Goal: Task Accomplishment & Management: Use online tool/utility

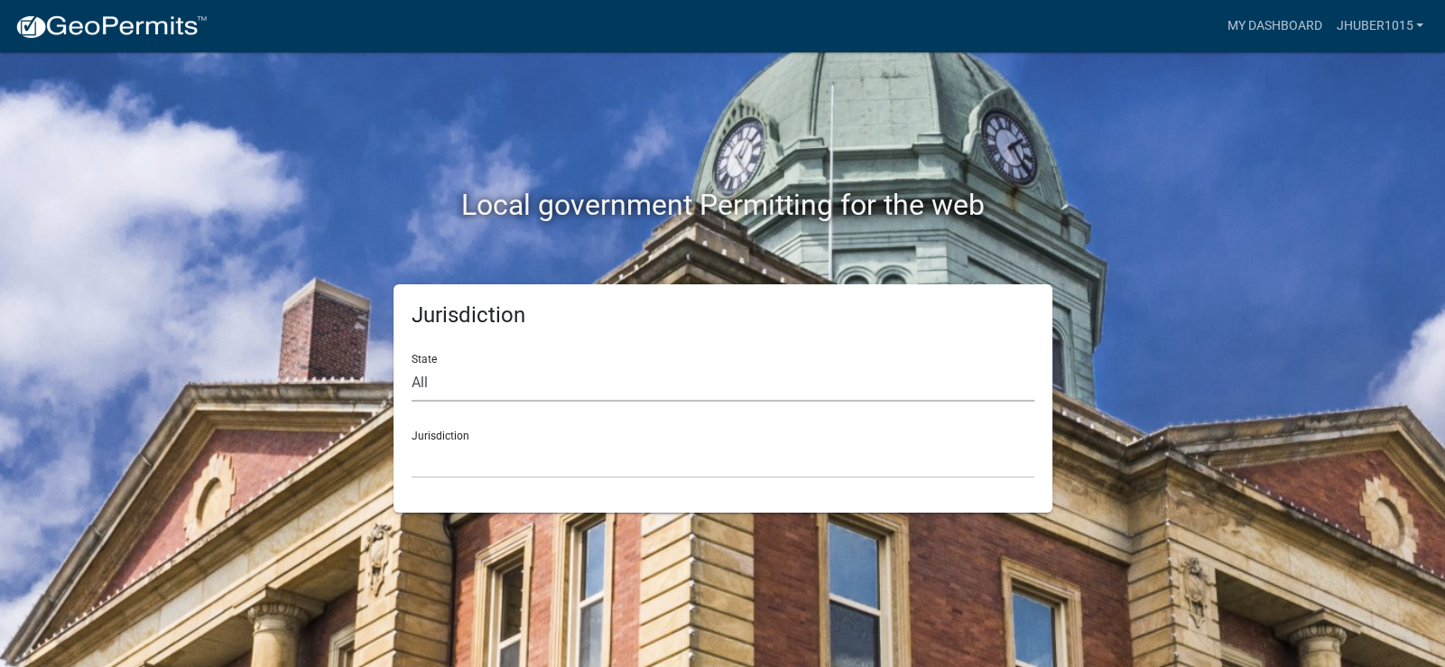
click at [543, 385] on select "All [US_STATE] [US_STATE] [US_STATE] [US_STATE] [US_STATE] [US_STATE] [US_STATE…" at bounding box center [723, 383] width 623 height 37
select select "[US_STATE]"
click at [412, 365] on select "All [US_STATE] [US_STATE] [US_STATE] [US_STATE] [US_STATE] [US_STATE] [US_STATE…" at bounding box center [723, 383] width 623 height 37
click at [542, 454] on select "City of [GEOGRAPHIC_DATA], [US_STATE] City of [GEOGRAPHIC_DATA], [US_STATE] Cit…" at bounding box center [723, 459] width 623 height 37
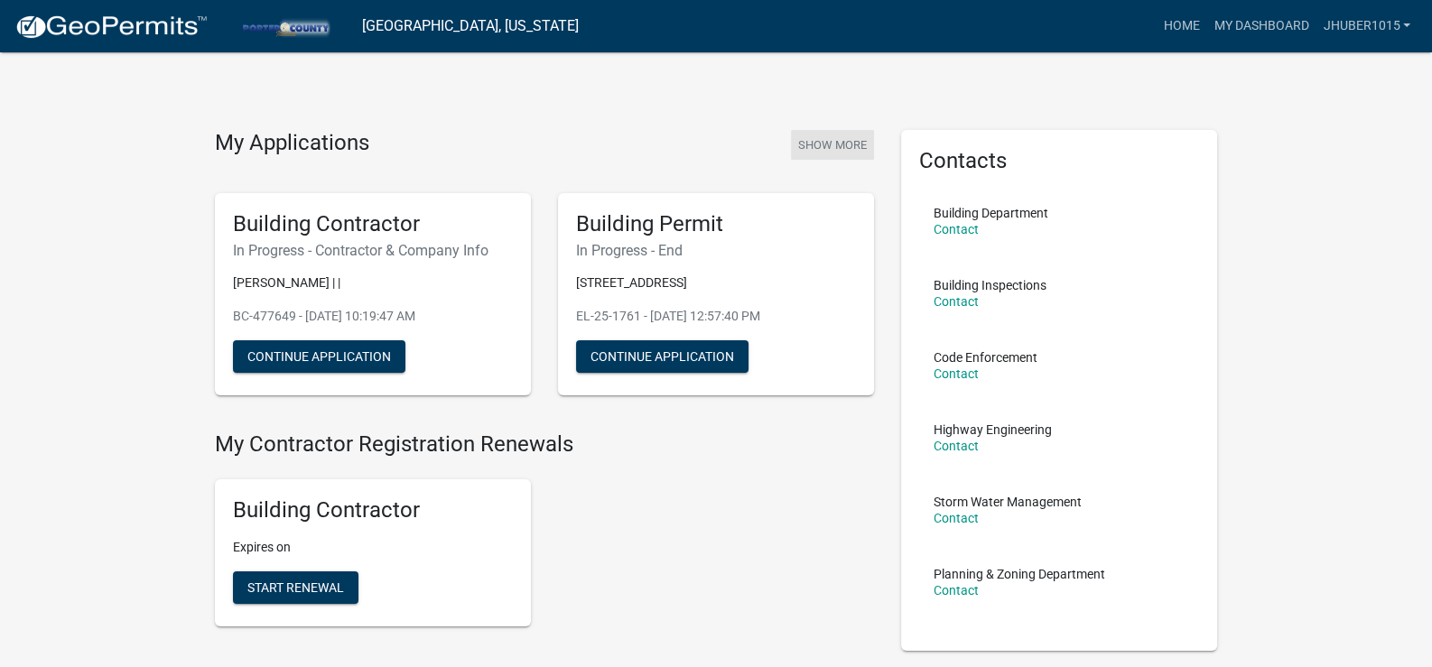
click at [844, 141] on button "Show More" at bounding box center [832, 145] width 83 height 30
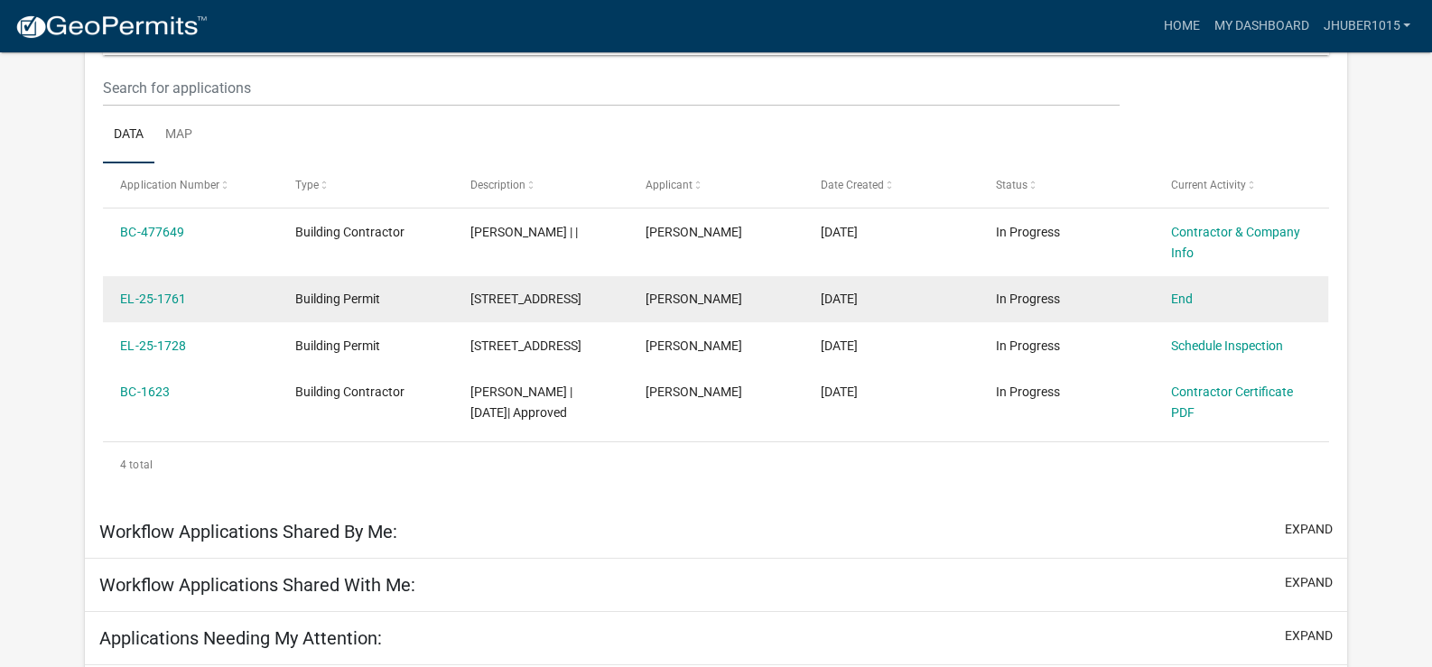
scroll to position [239, 0]
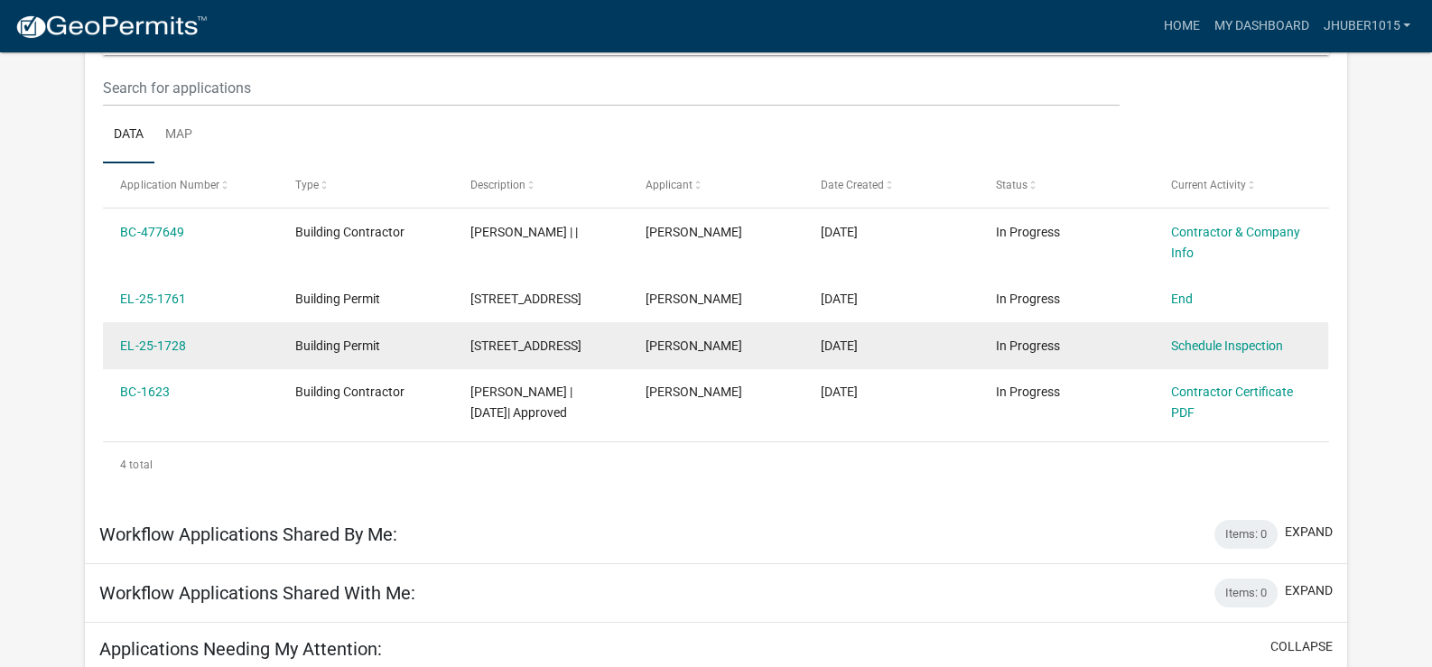
click at [560, 357] on div "[STREET_ADDRESS]" at bounding box center [540, 346] width 140 height 21
click at [1212, 353] on link "Schedule Inspection" at bounding box center [1227, 346] width 112 height 14
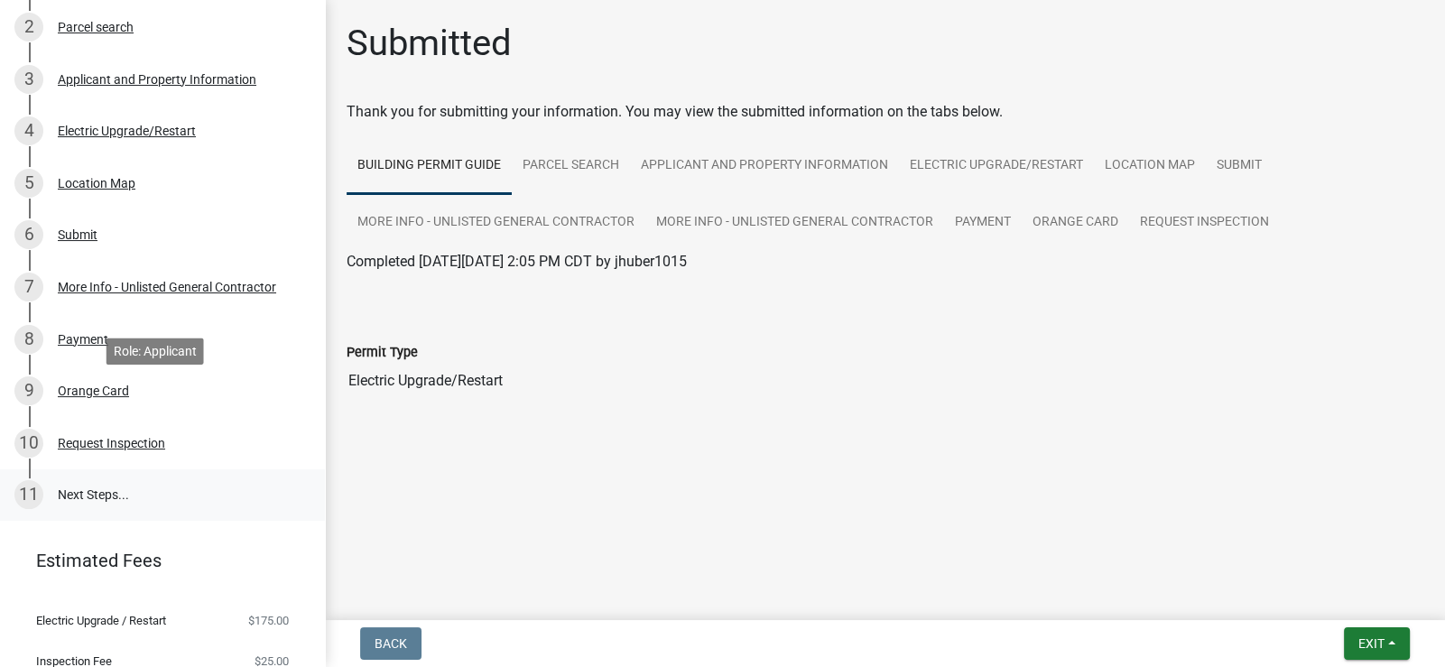
scroll to position [311, 0]
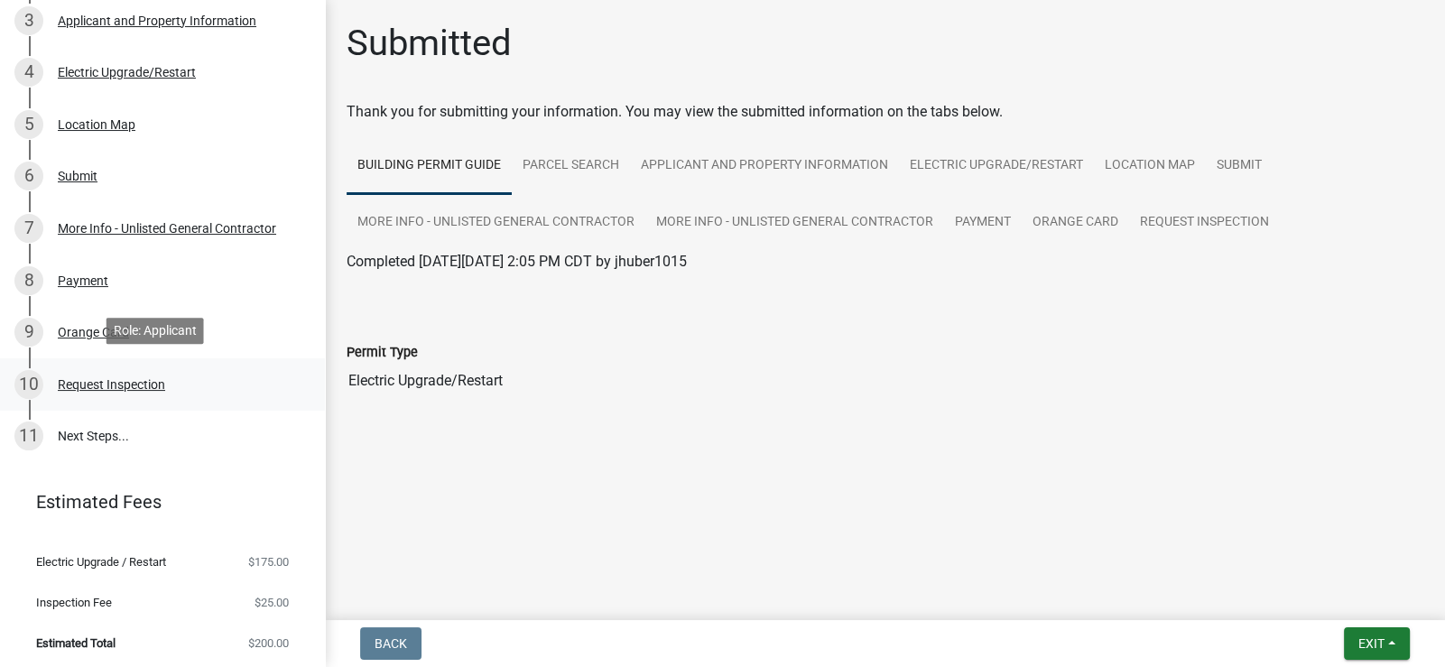
click at [158, 383] on div "Request Inspection" at bounding box center [111, 384] width 107 height 13
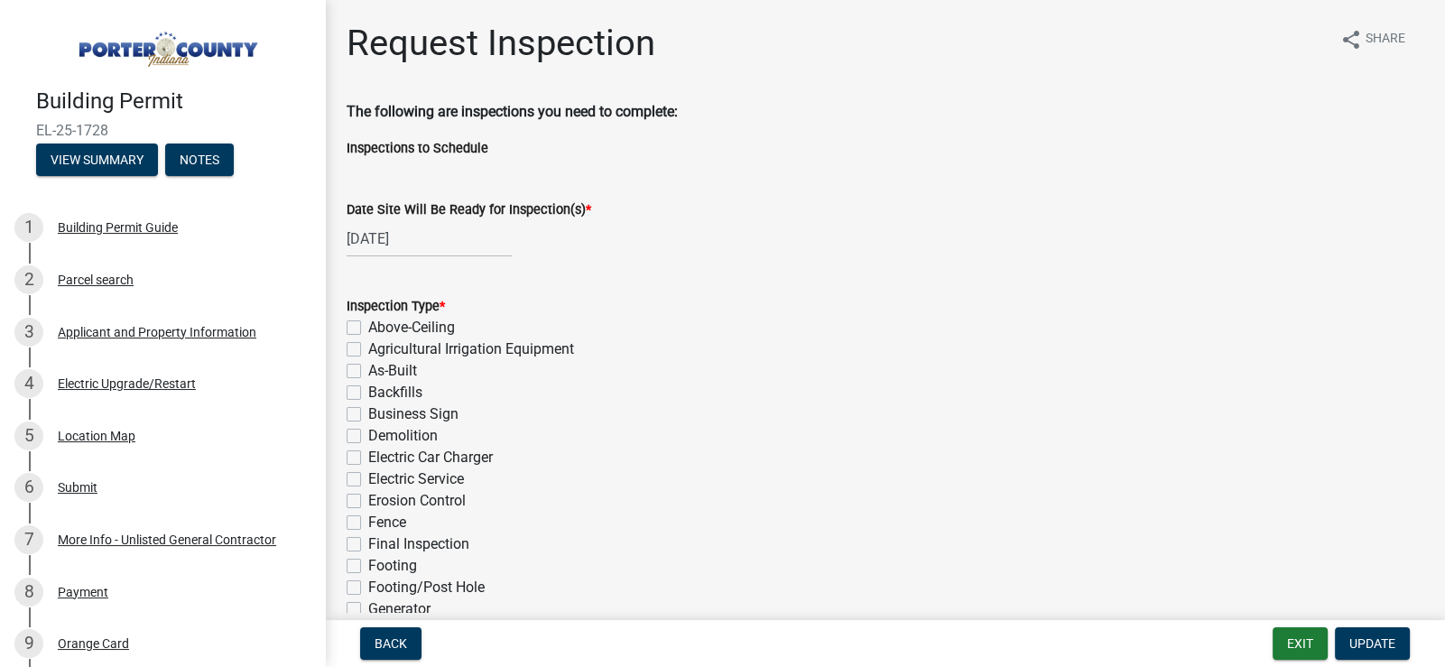
scroll to position [0, 0]
click at [396, 636] on span "Back" at bounding box center [391, 643] width 33 height 14
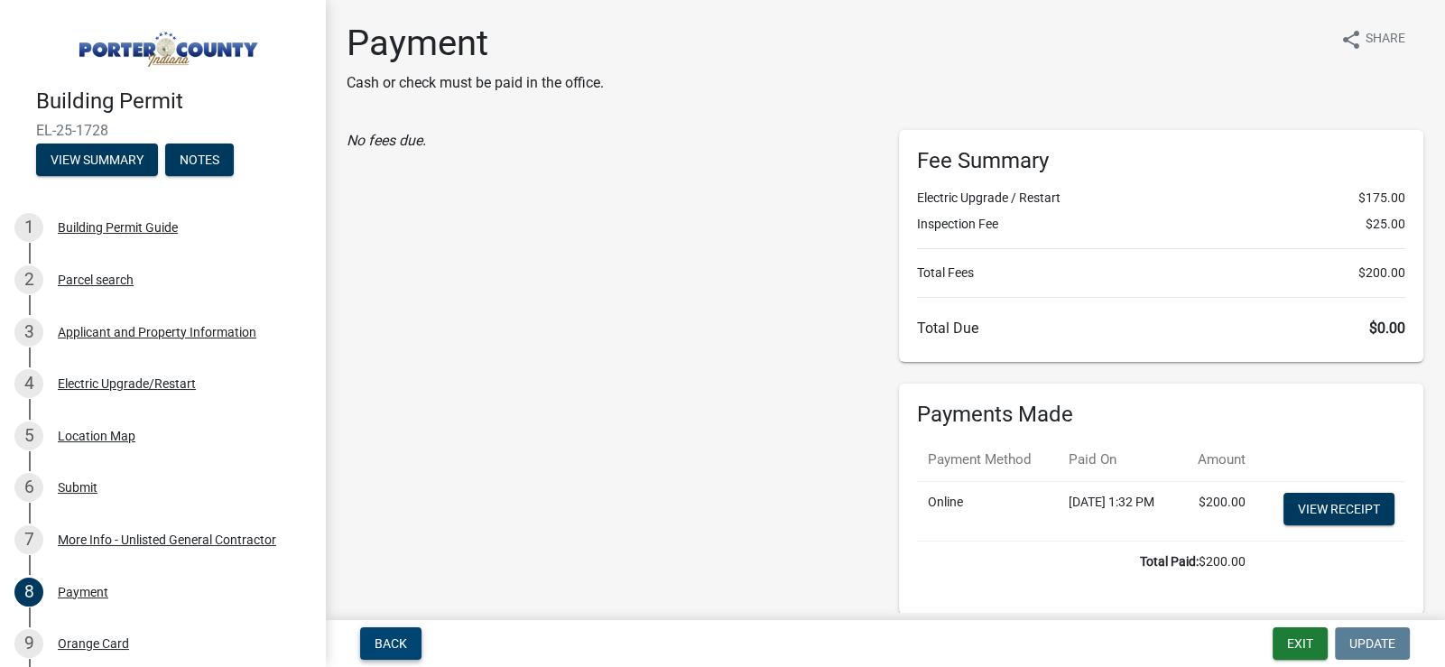
click at [402, 646] on span "Back" at bounding box center [391, 643] width 33 height 14
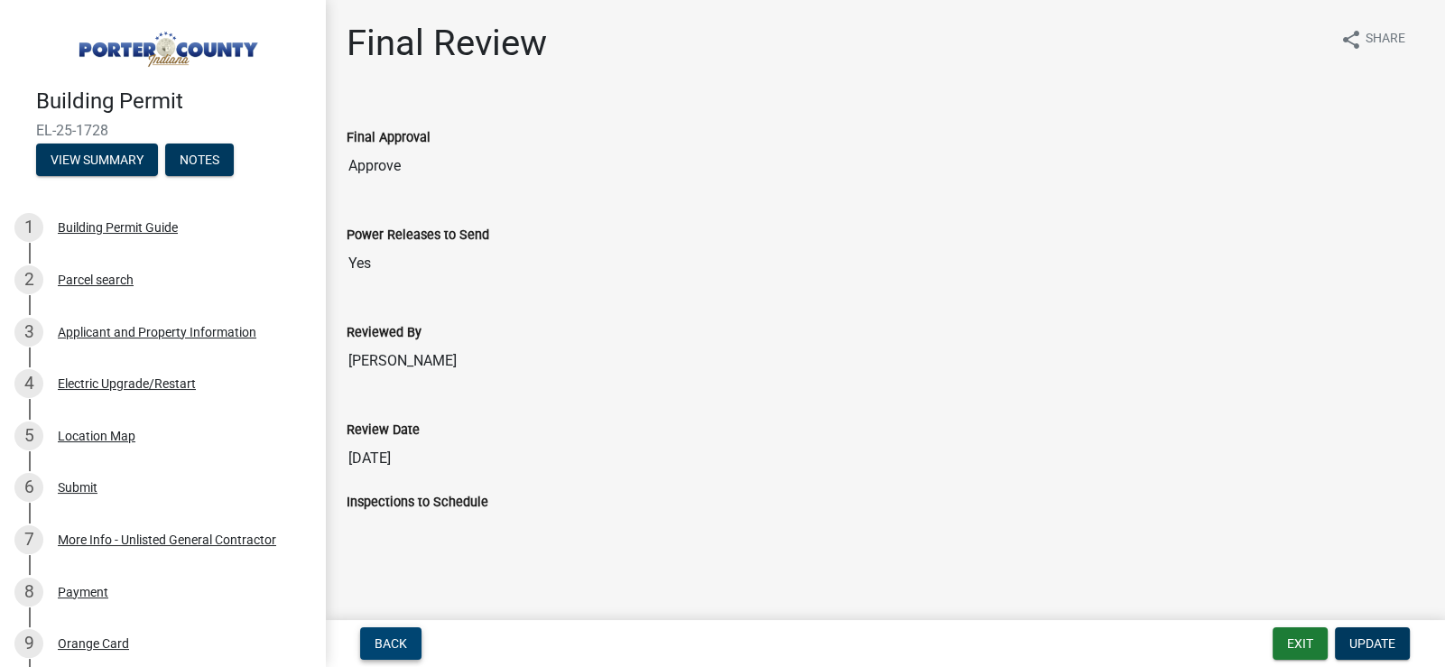
click at [396, 642] on span "Back" at bounding box center [391, 643] width 33 height 14
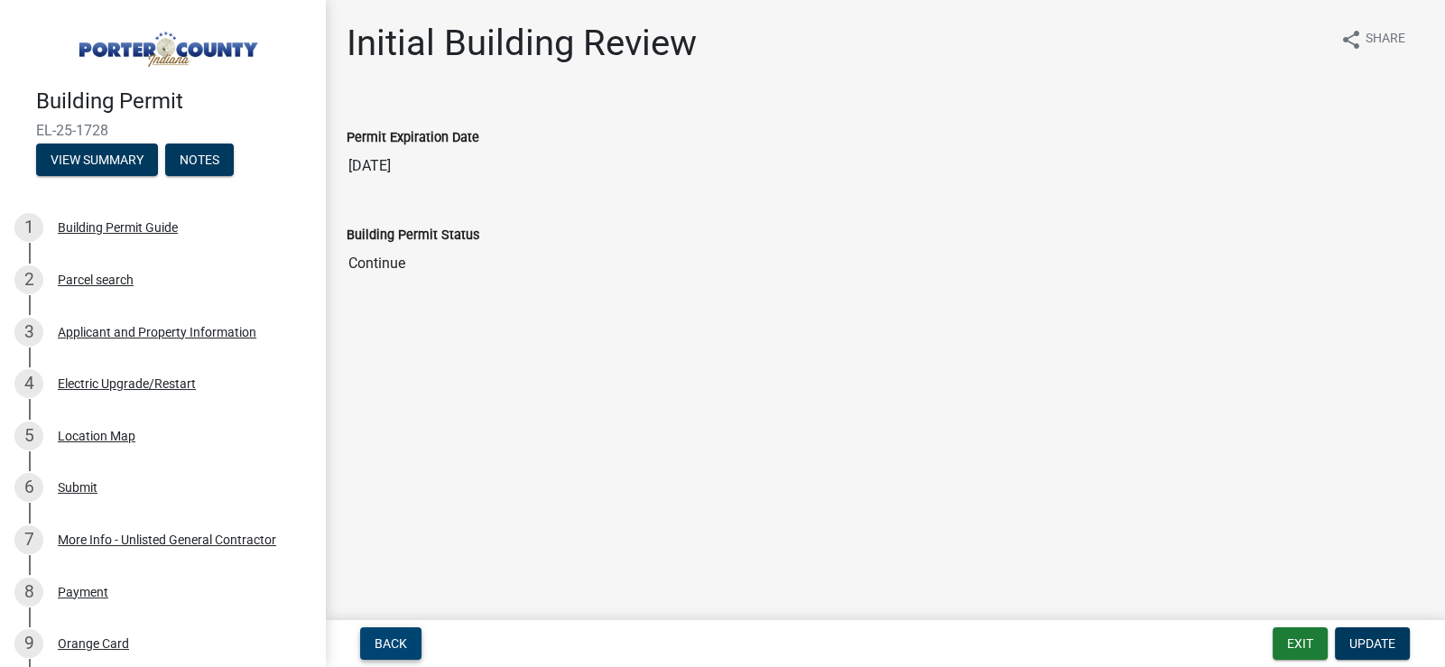
click at [394, 646] on span "Back" at bounding box center [391, 643] width 33 height 14
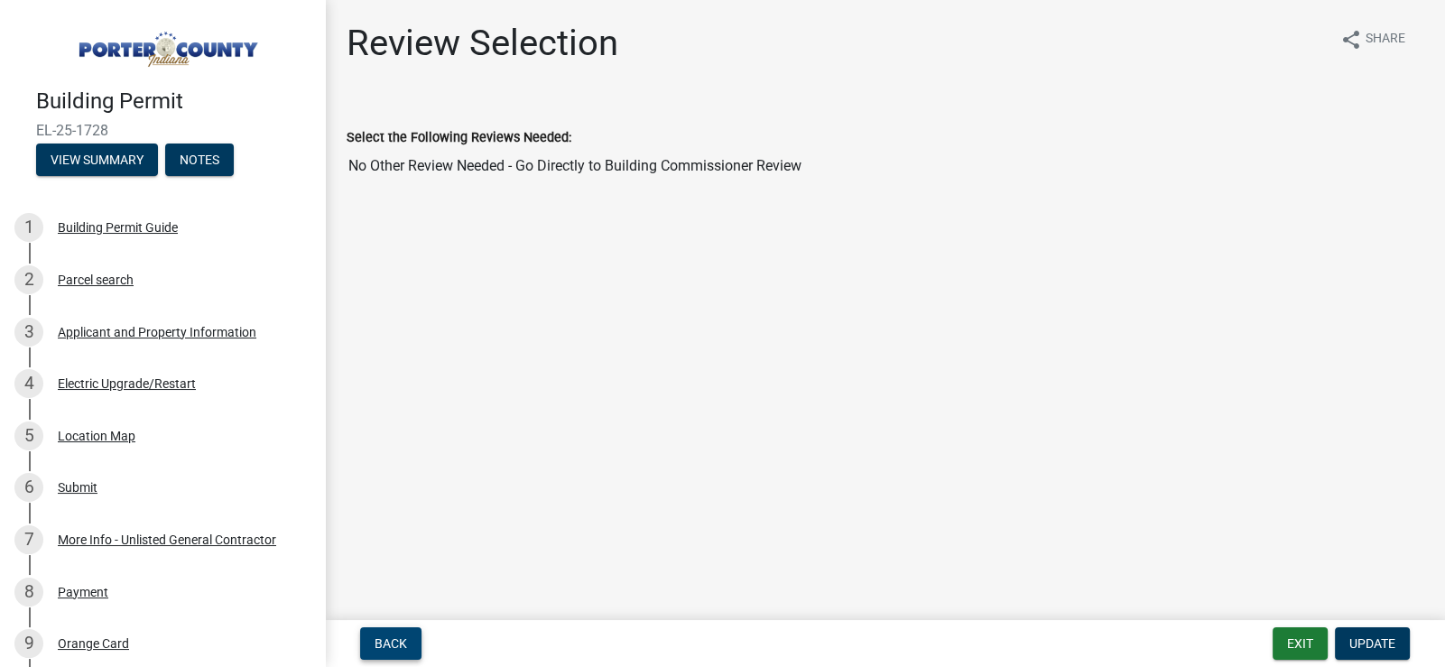
click at [394, 646] on span "Back" at bounding box center [391, 643] width 33 height 14
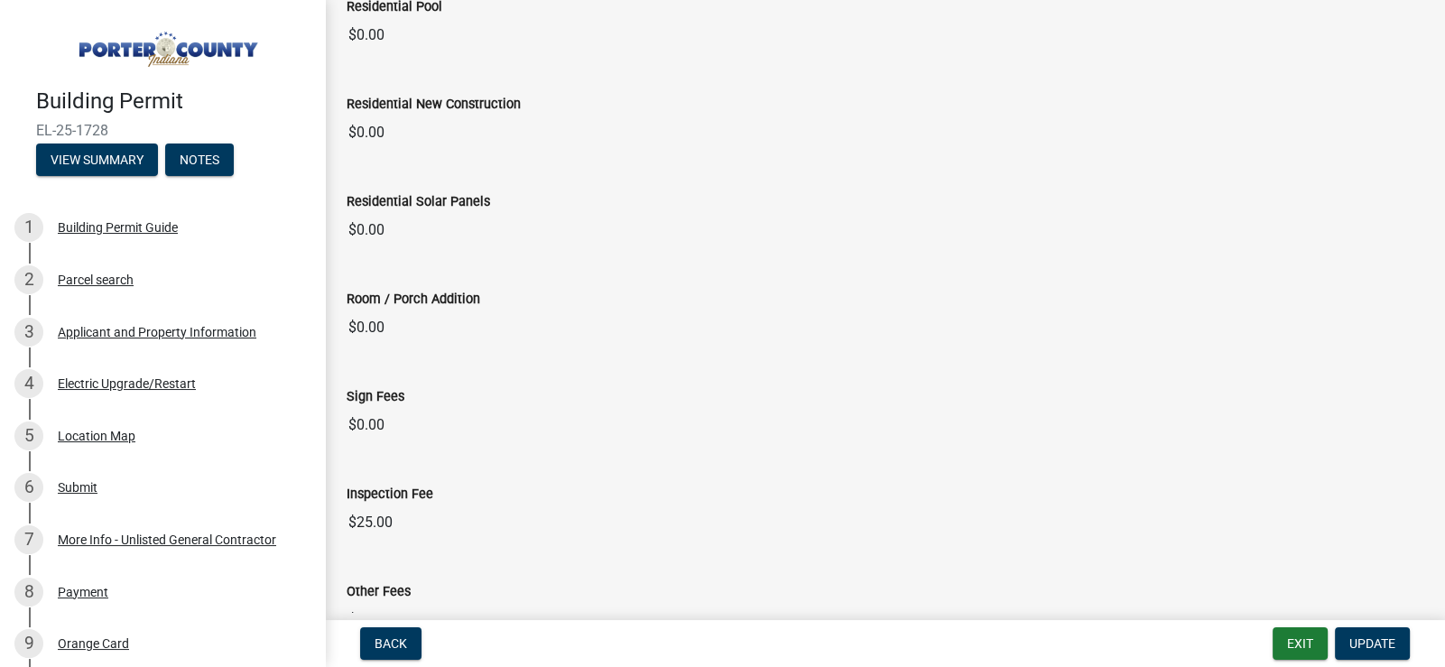
scroll to position [1210, 0]
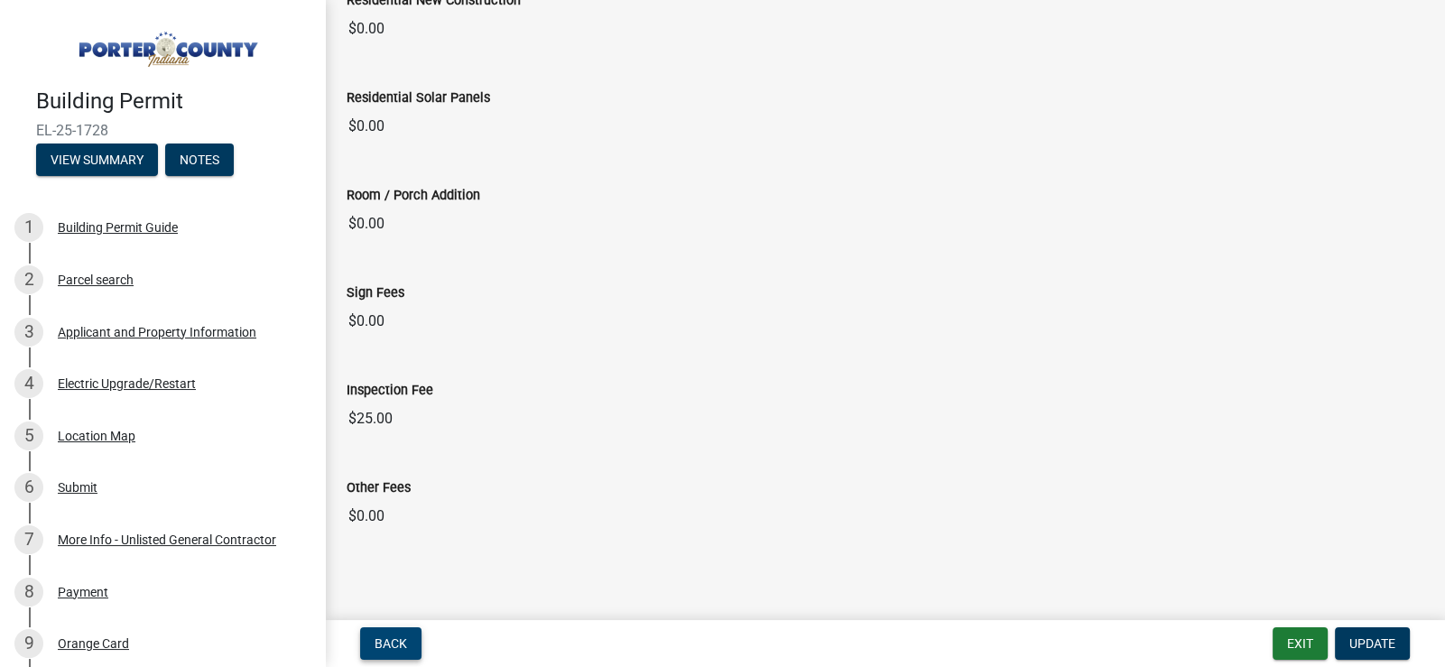
click at [395, 641] on span "Back" at bounding box center [391, 643] width 33 height 14
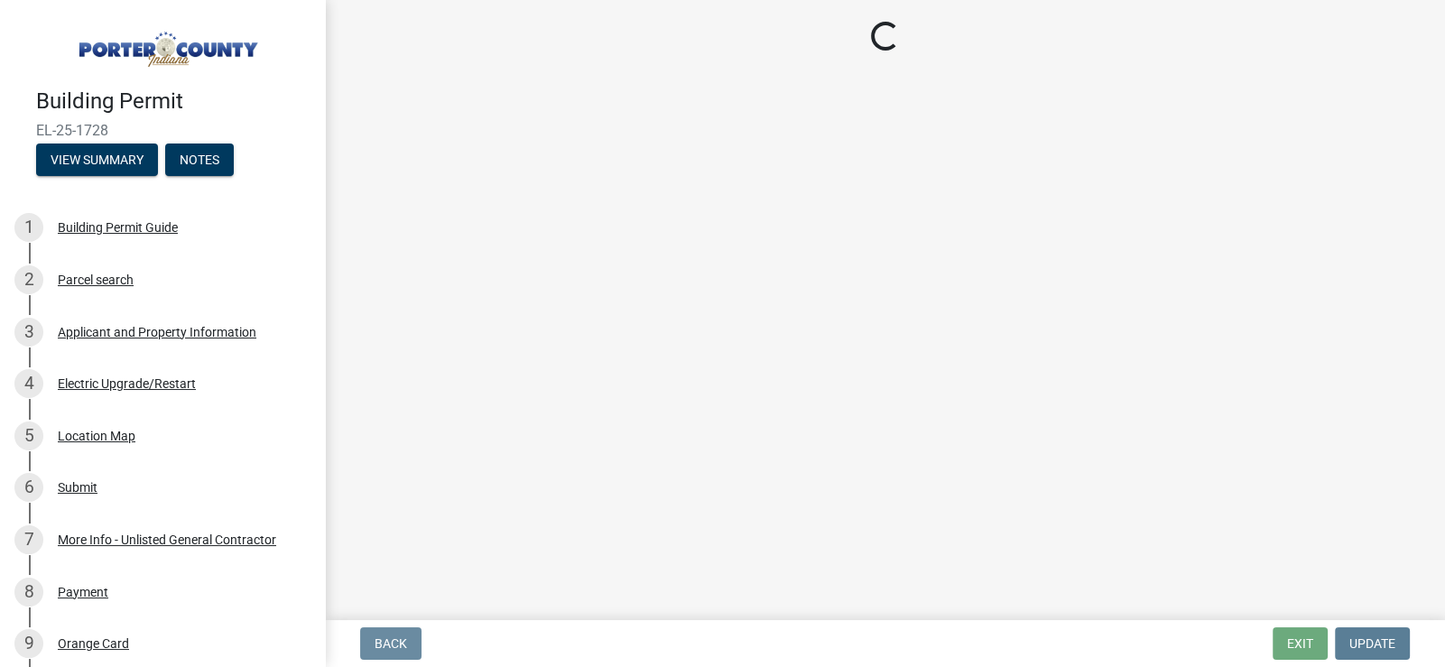
scroll to position [0, 0]
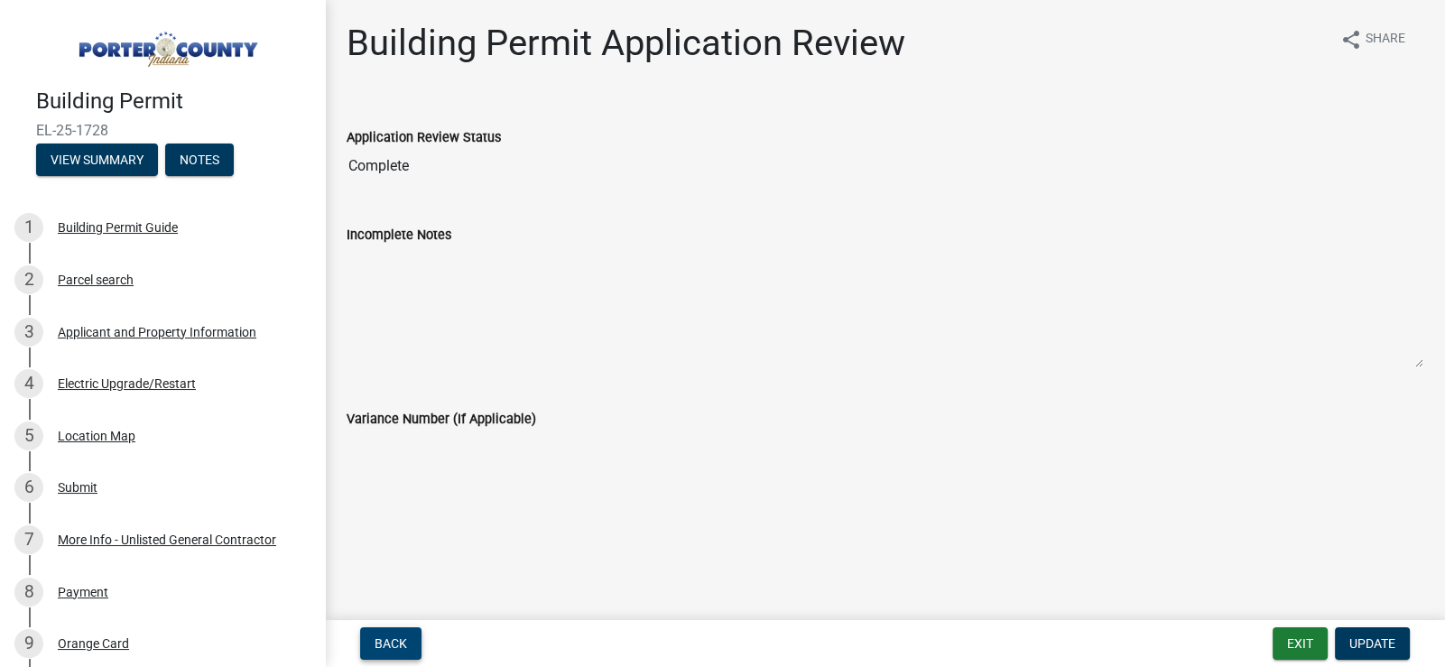
click at [393, 641] on span "Back" at bounding box center [391, 643] width 33 height 14
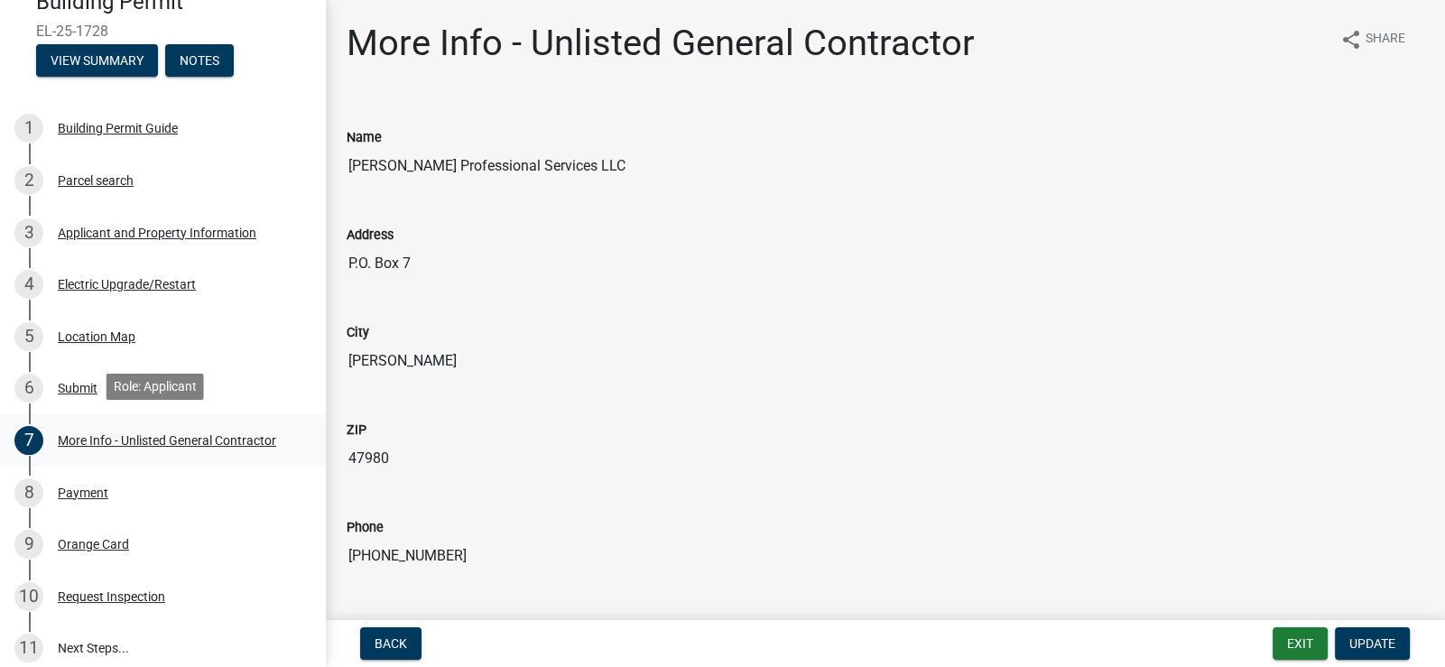
scroll to position [271, 0]
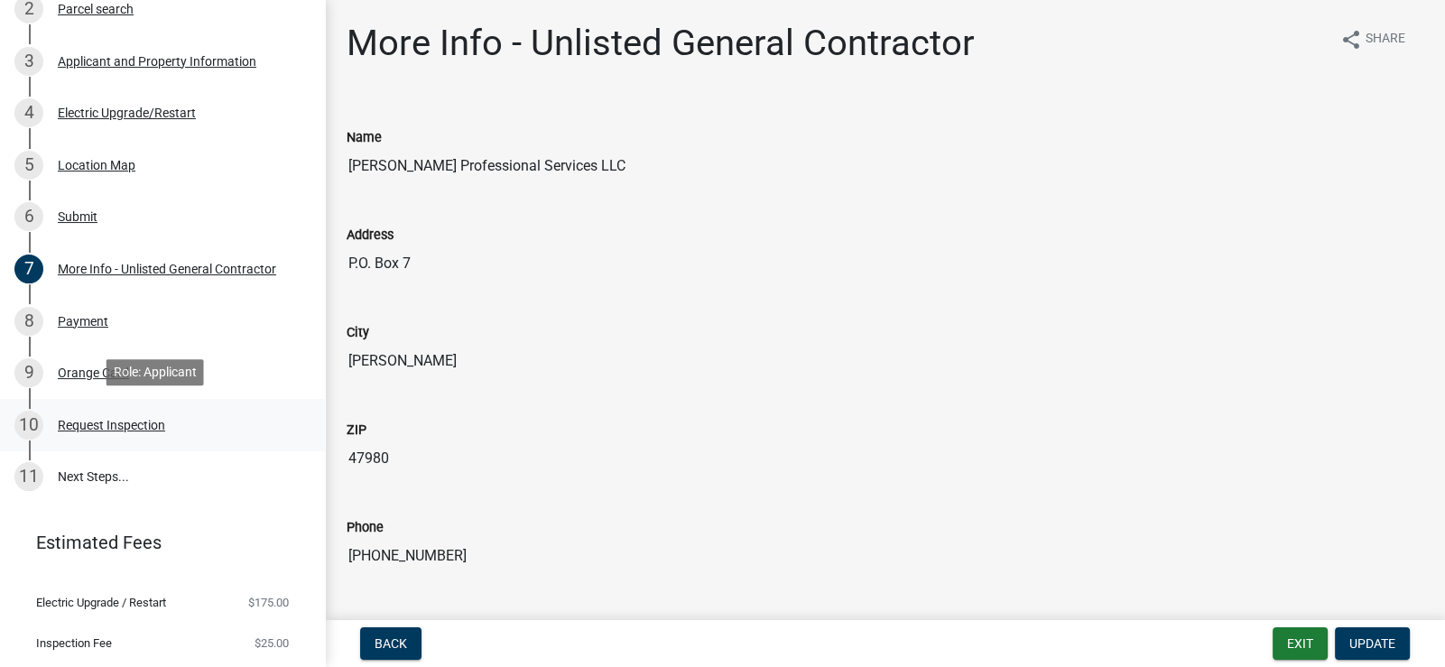
click at [167, 429] on div "10 Request Inspection" at bounding box center [155, 425] width 282 height 29
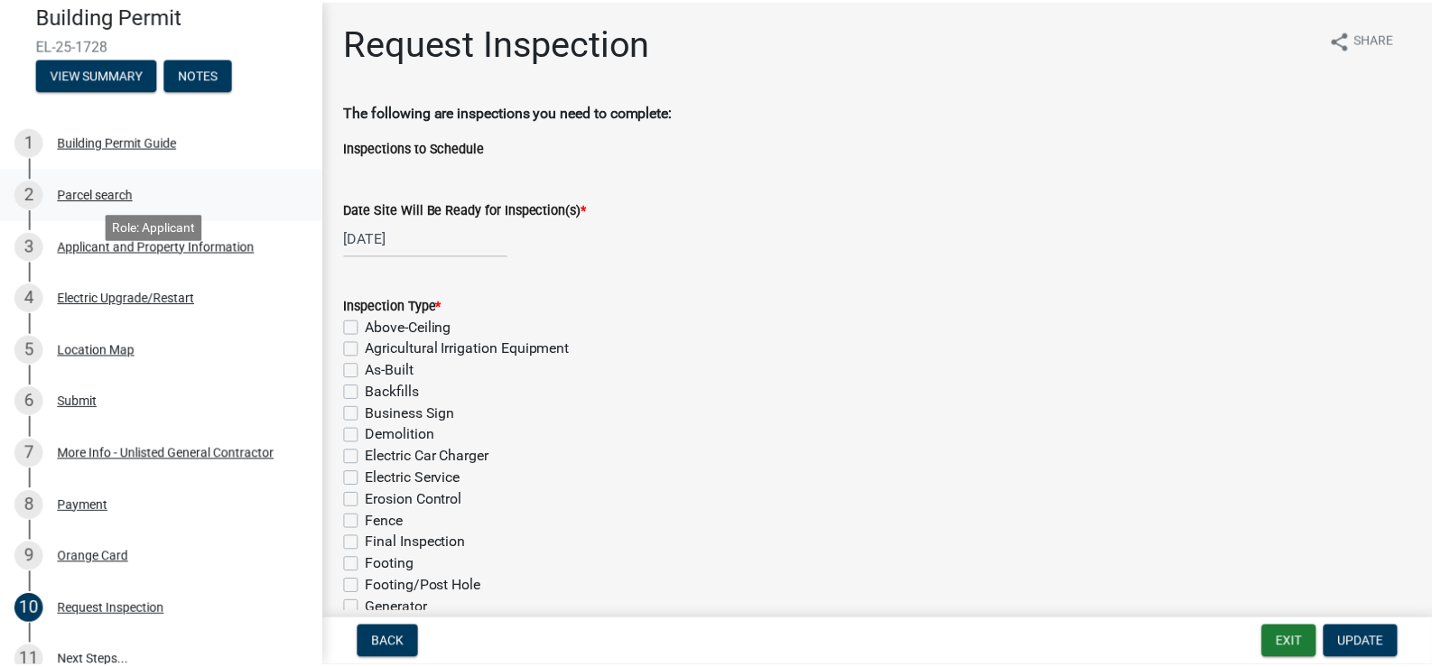
scroll to position [0, 0]
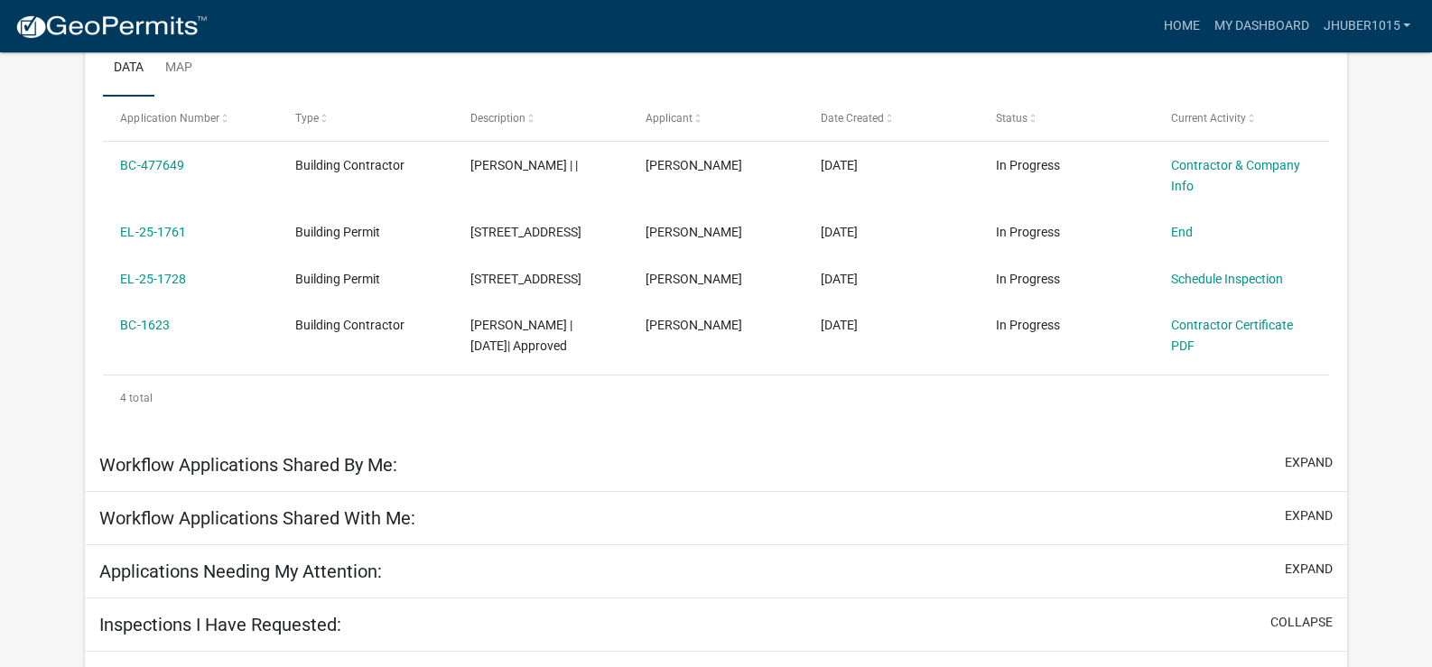
scroll to position [360, 0]
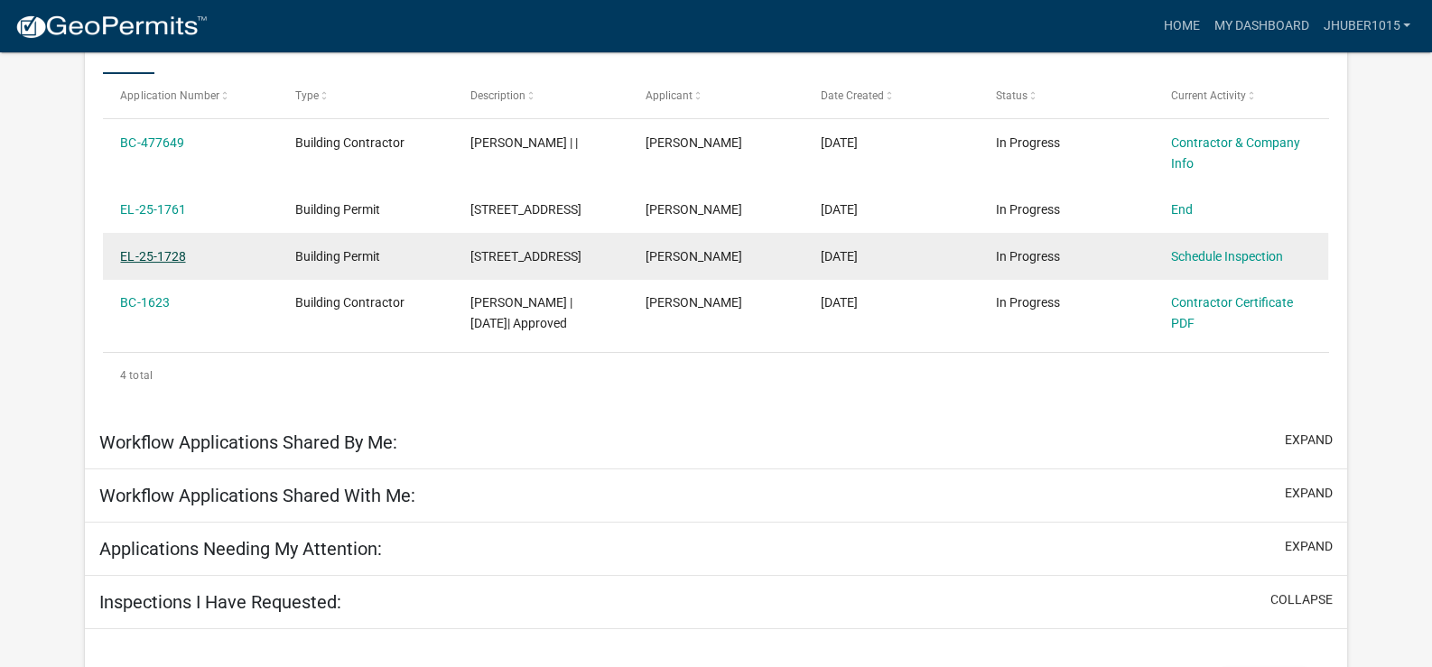
click at [166, 264] on link "EL-25-1728" at bounding box center [152, 256] width 65 height 14
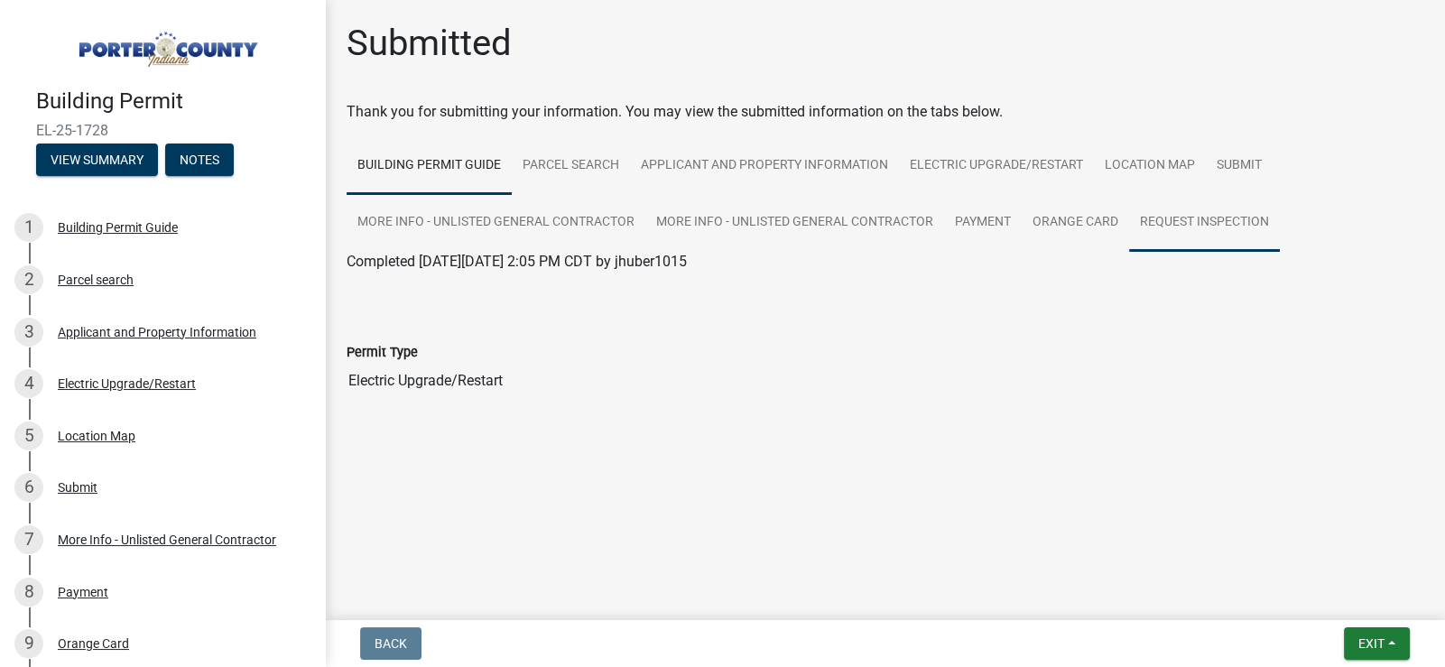
click at [1177, 221] on link "Request Inspection" at bounding box center [1204, 223] width 151 height 58
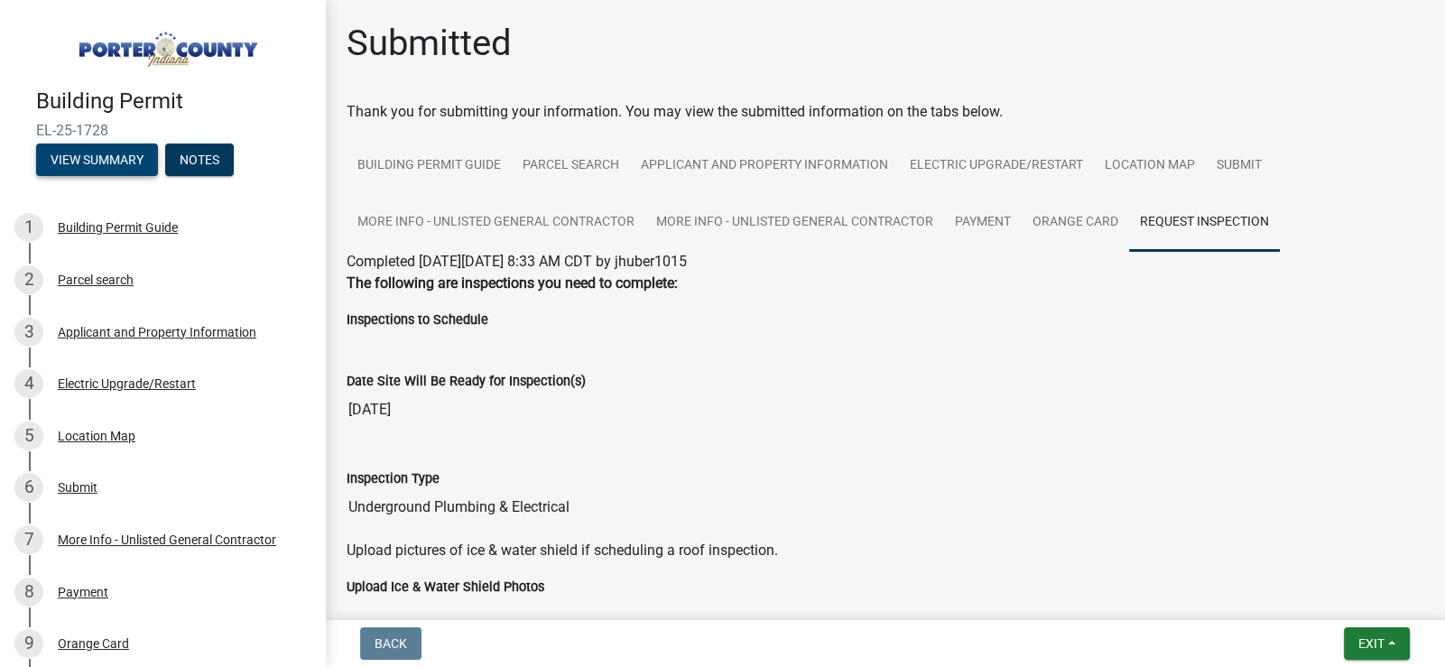
click at [108, 171] on div "Building Permit EL-25-1728 View Summary Notes" at bounding box center [162, 127] width 296 height 107
click at [110, 160] on button "View Summary" at bounding box center [97, 160] width 122 height 33
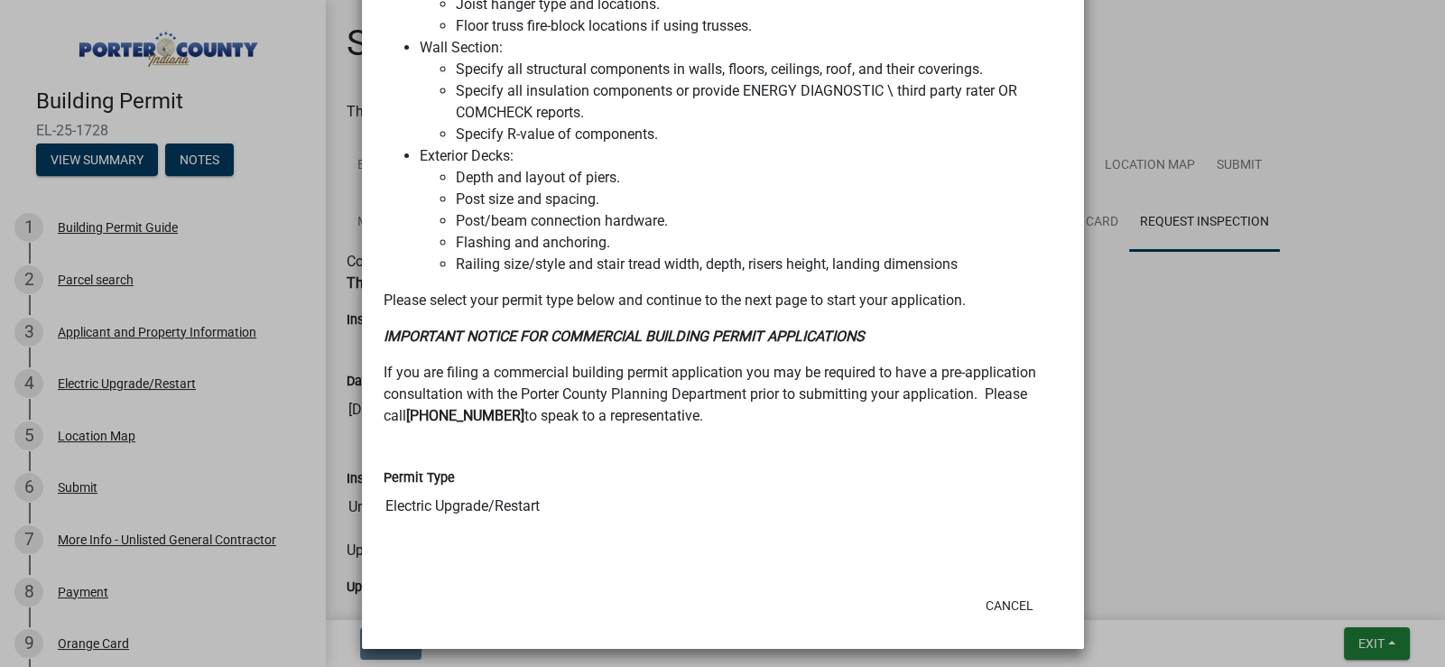
scroll to position [1464, 0]
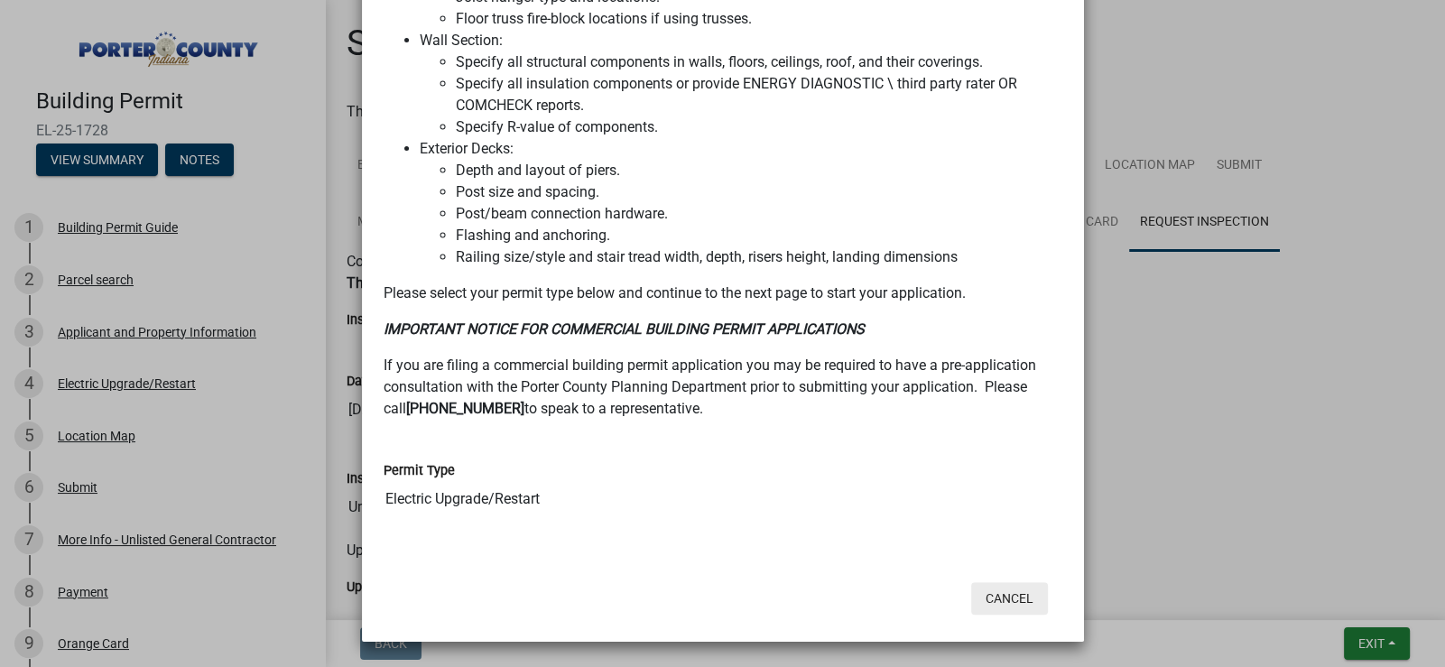
click at [1002, 595] on button "Cancel" at bounding box center [1009, 598] width 77 height 33
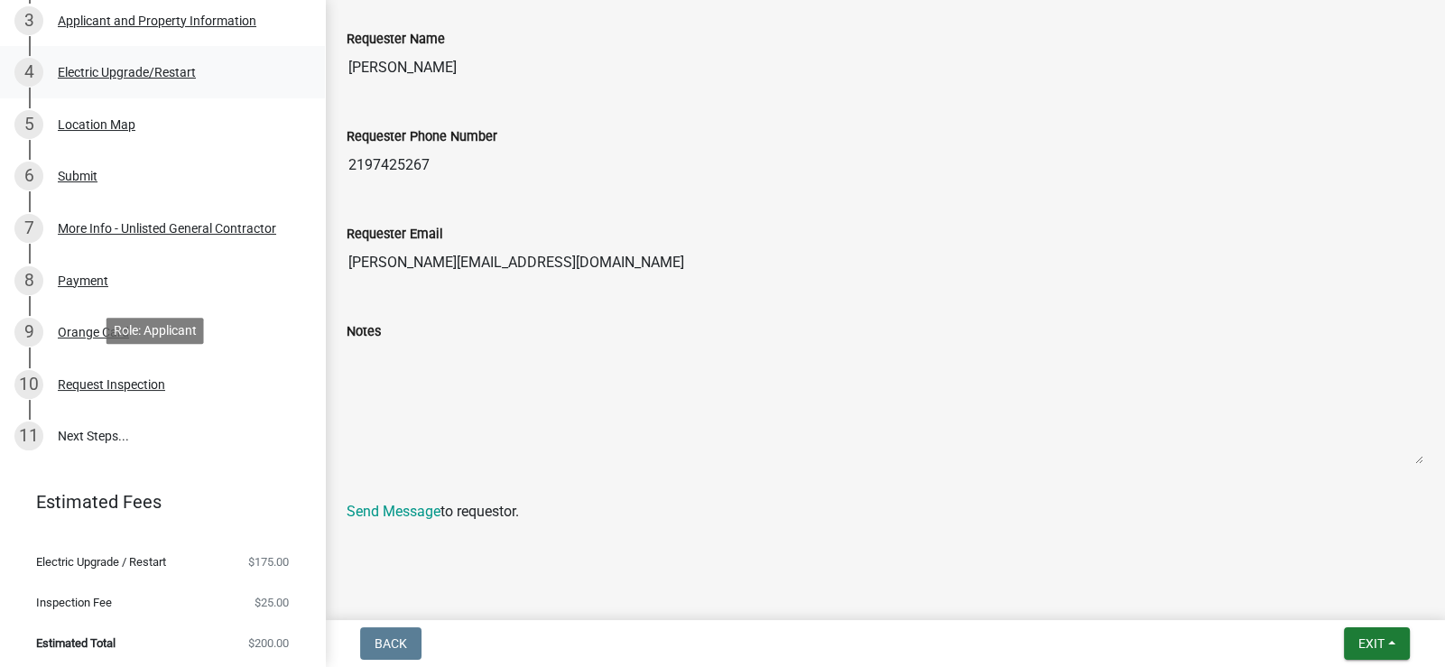
scroll to position [0, 0]
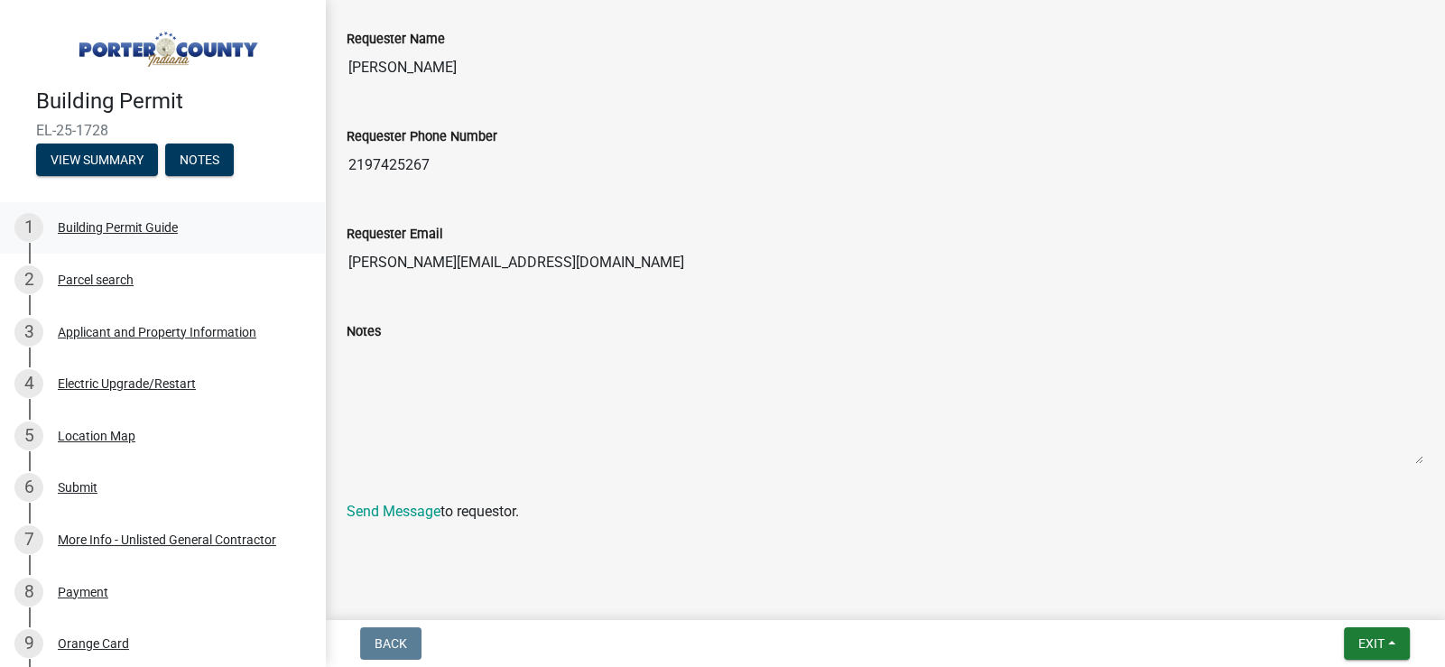
click at [113, 231] on div "Building Permit Guide" at bounding box center [118, 227] width 120 height 13
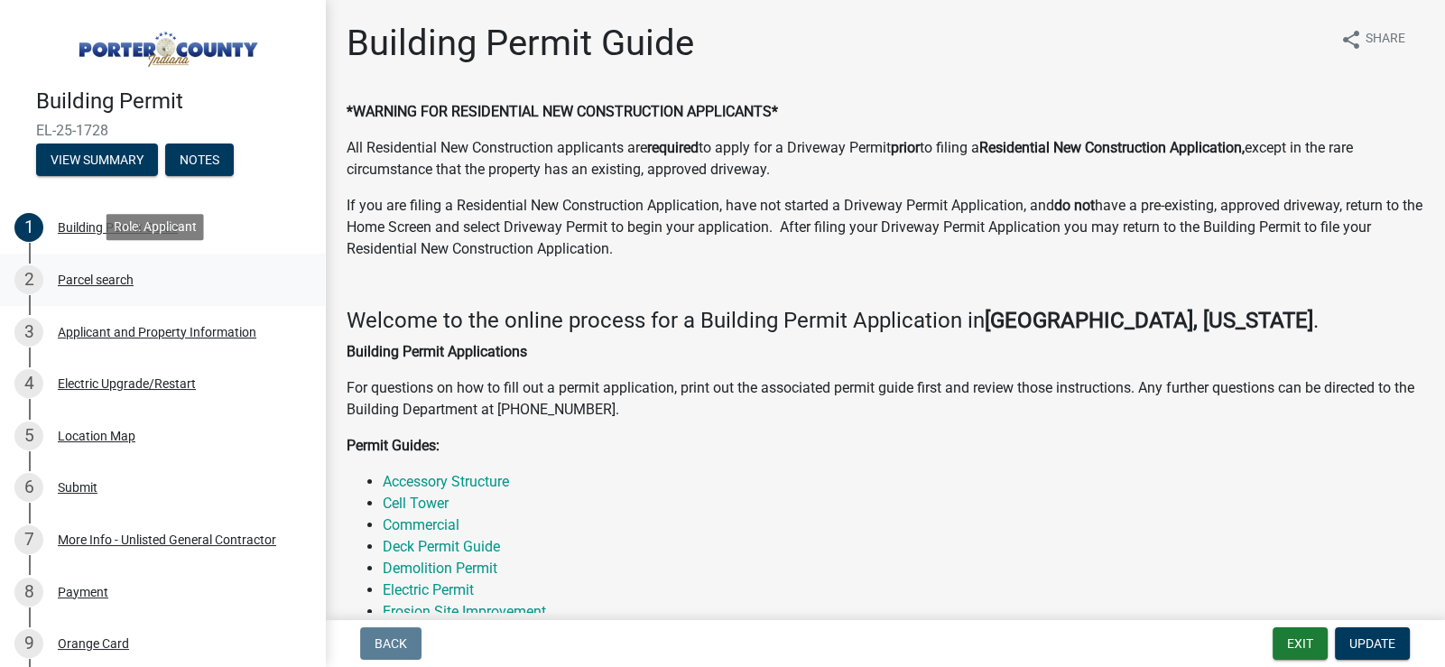
click at [95, 274] on div "Parcel search" at bounding box center [96, 280] width 76 height 13
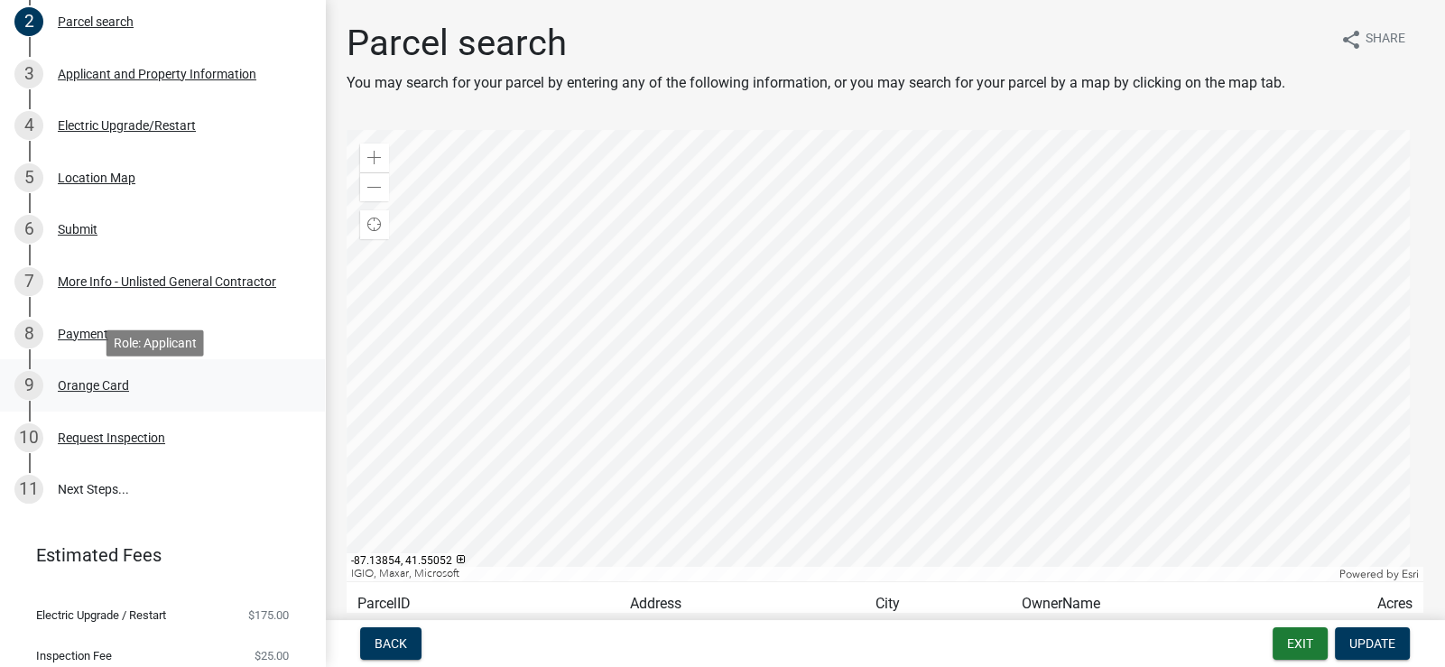
scroll to position [221, 0]
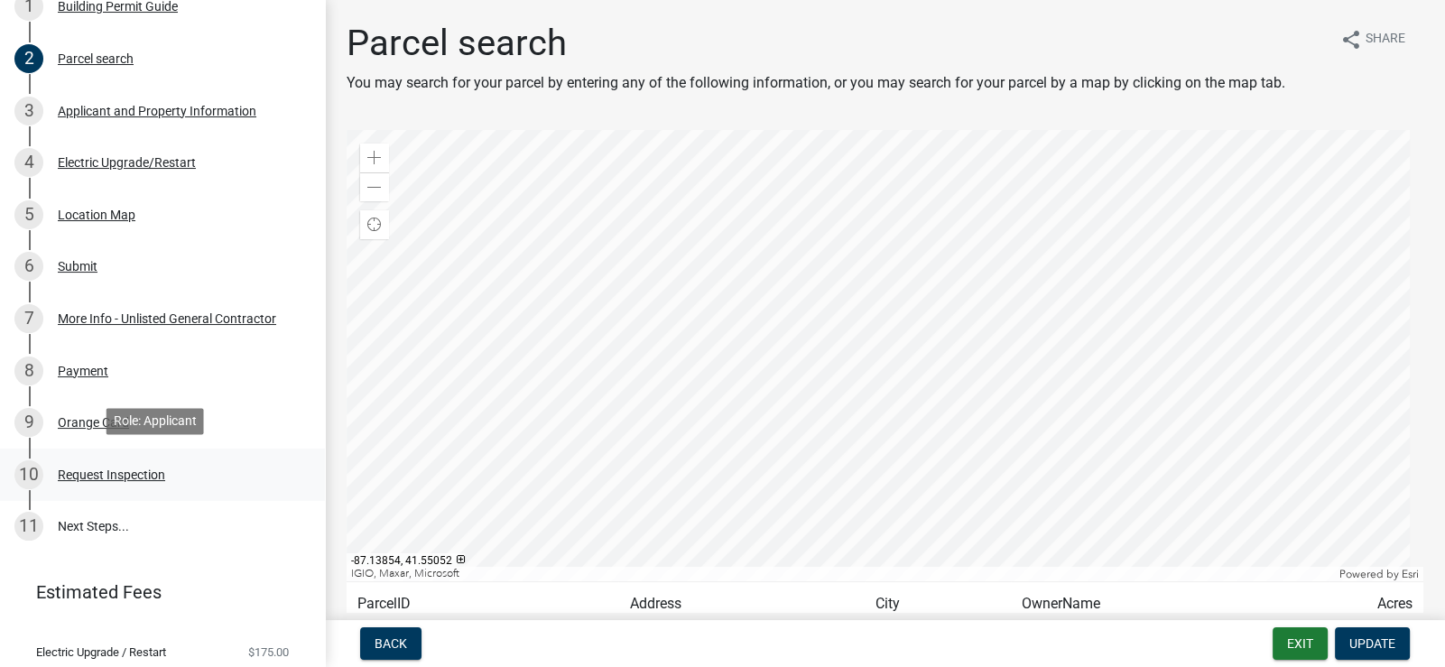
click at [119, 472] on div "Request Inspection" at bounding box center [111, 475] width 107 height 13
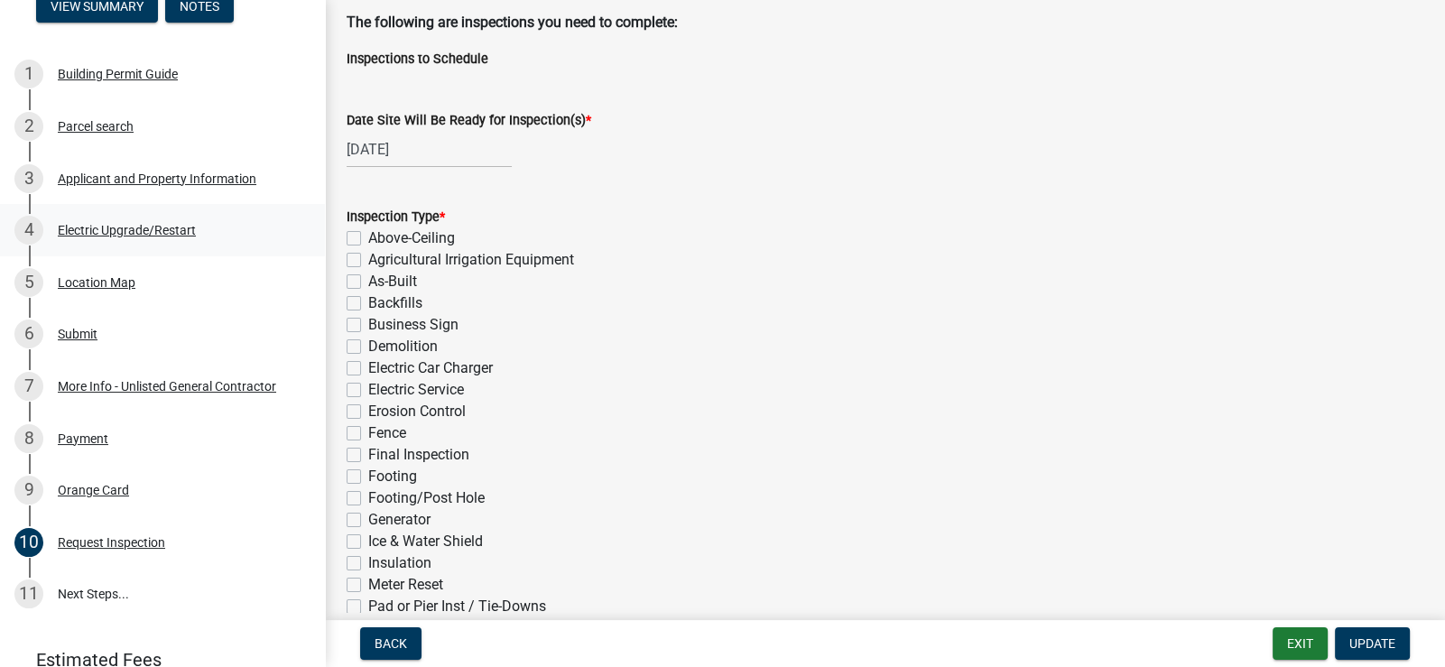
scroll to position [0, 0]
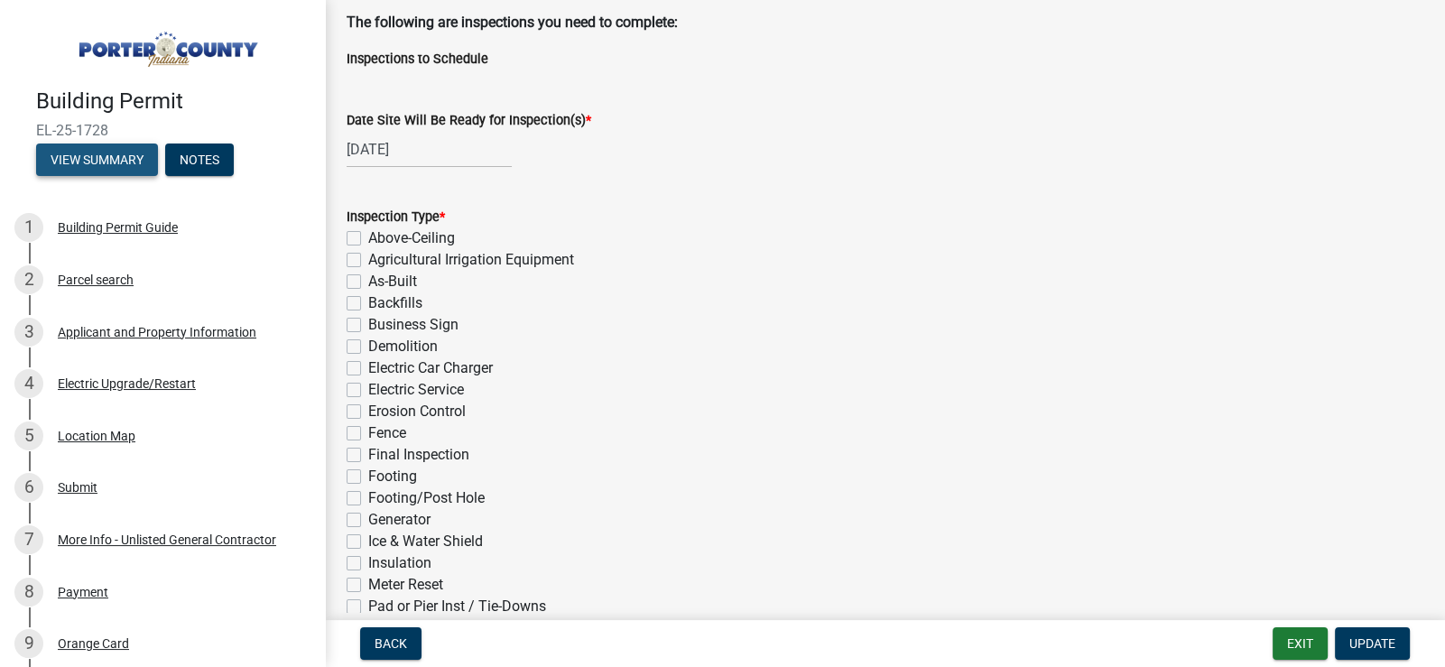
click at [87, 158] on button "View Summary" at bounding box center [97, 160] width 122 height 33
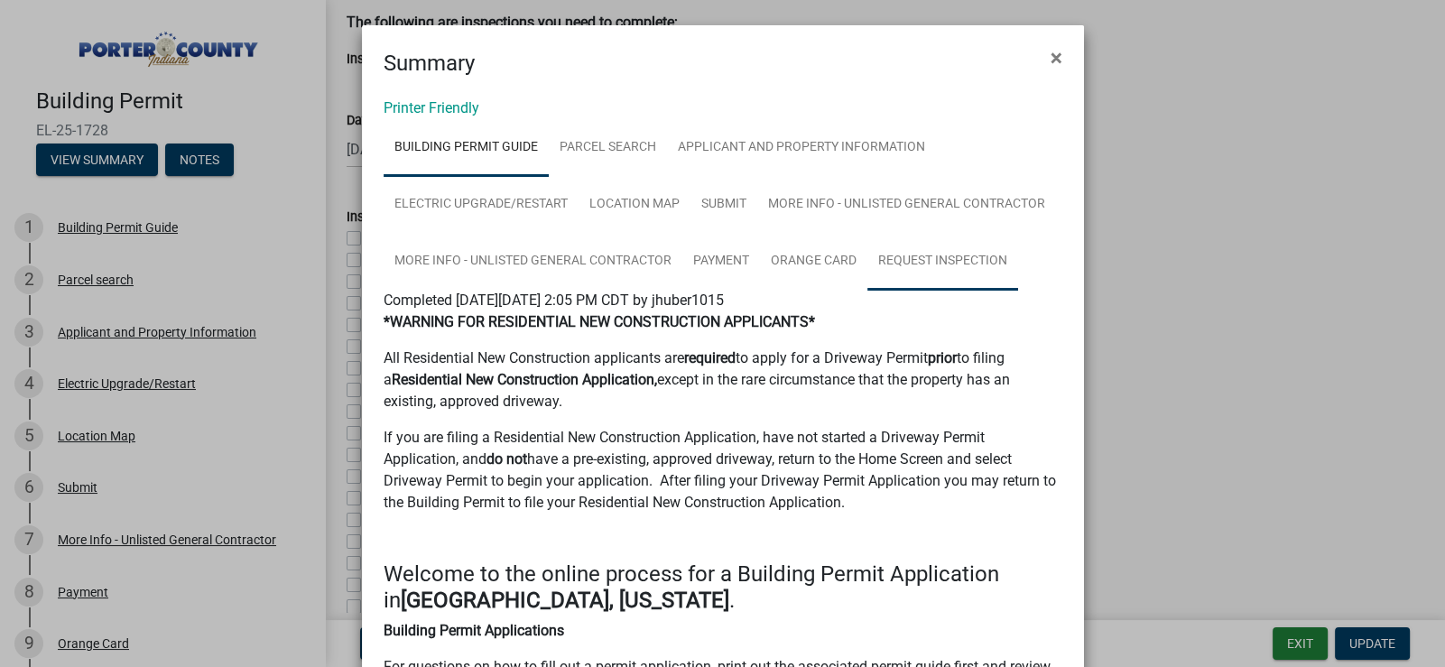
click at [930, 260] on link "Request Inspection" at bounding box center [943, 262] width 151 height 58
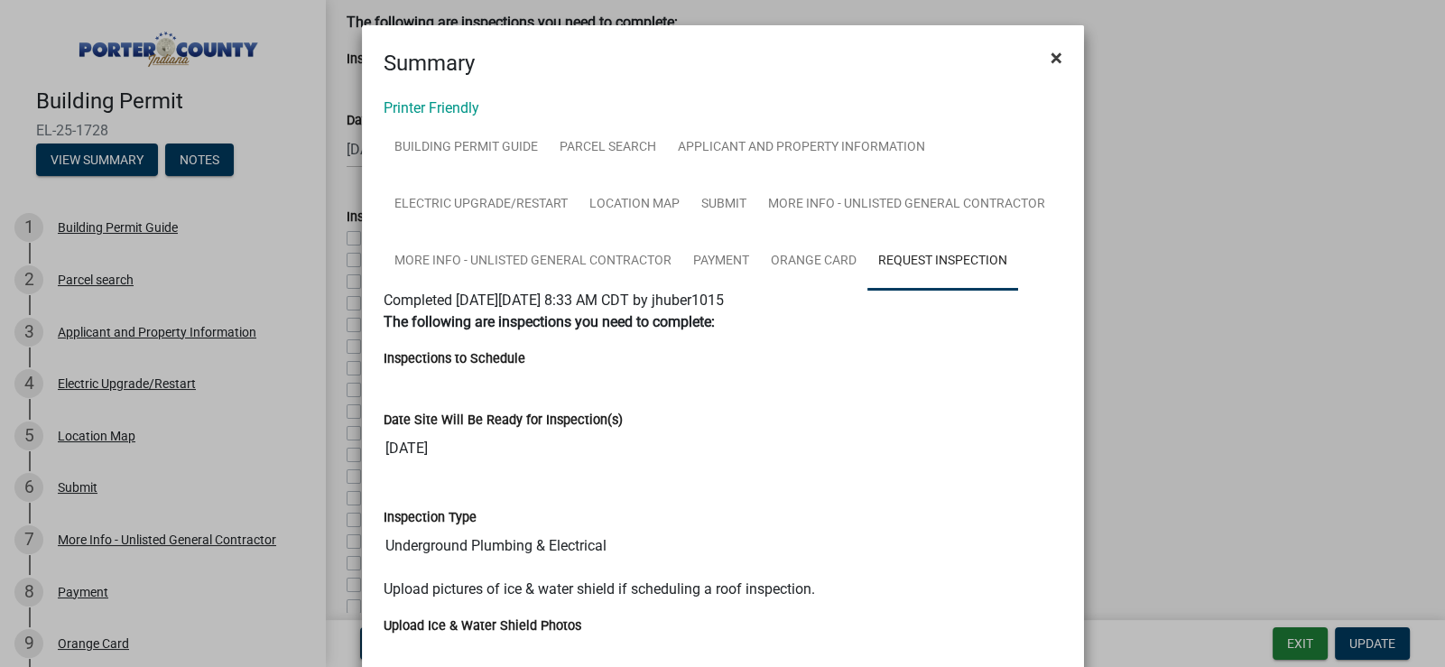
click at [1054, 54] on span "×" at bounding box center [1057, 57] width 12 height 25
